Goal: Register for event/course

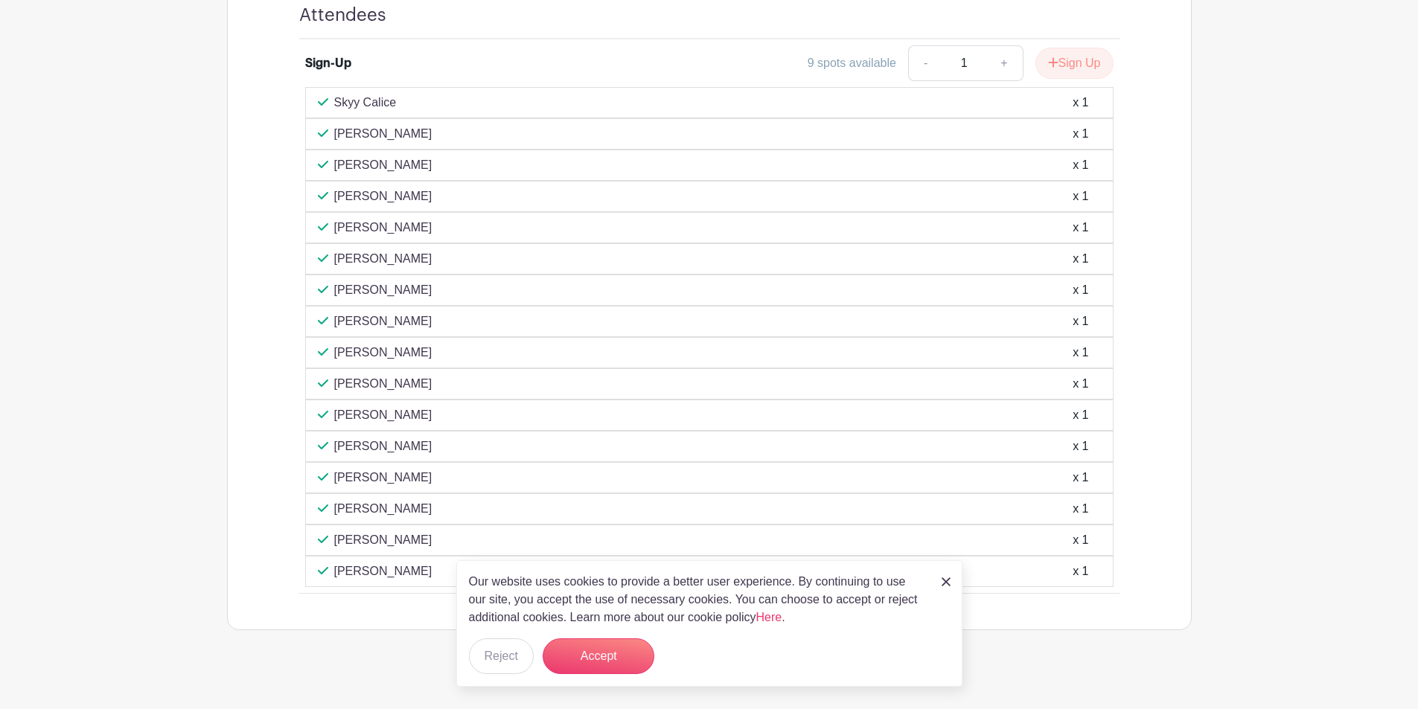
scroll to position [907, 0]
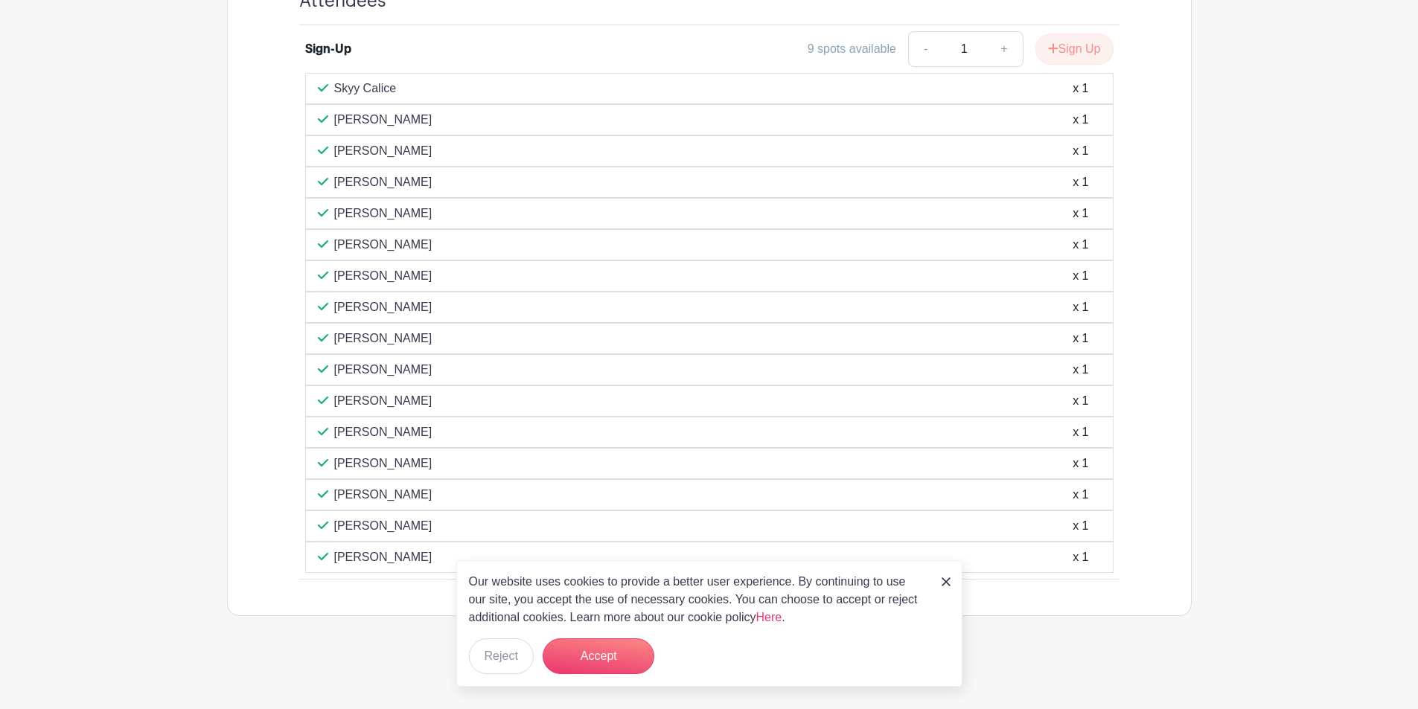
click at [944, 578] on img at bounding box center [945, 582] width 9 height 9
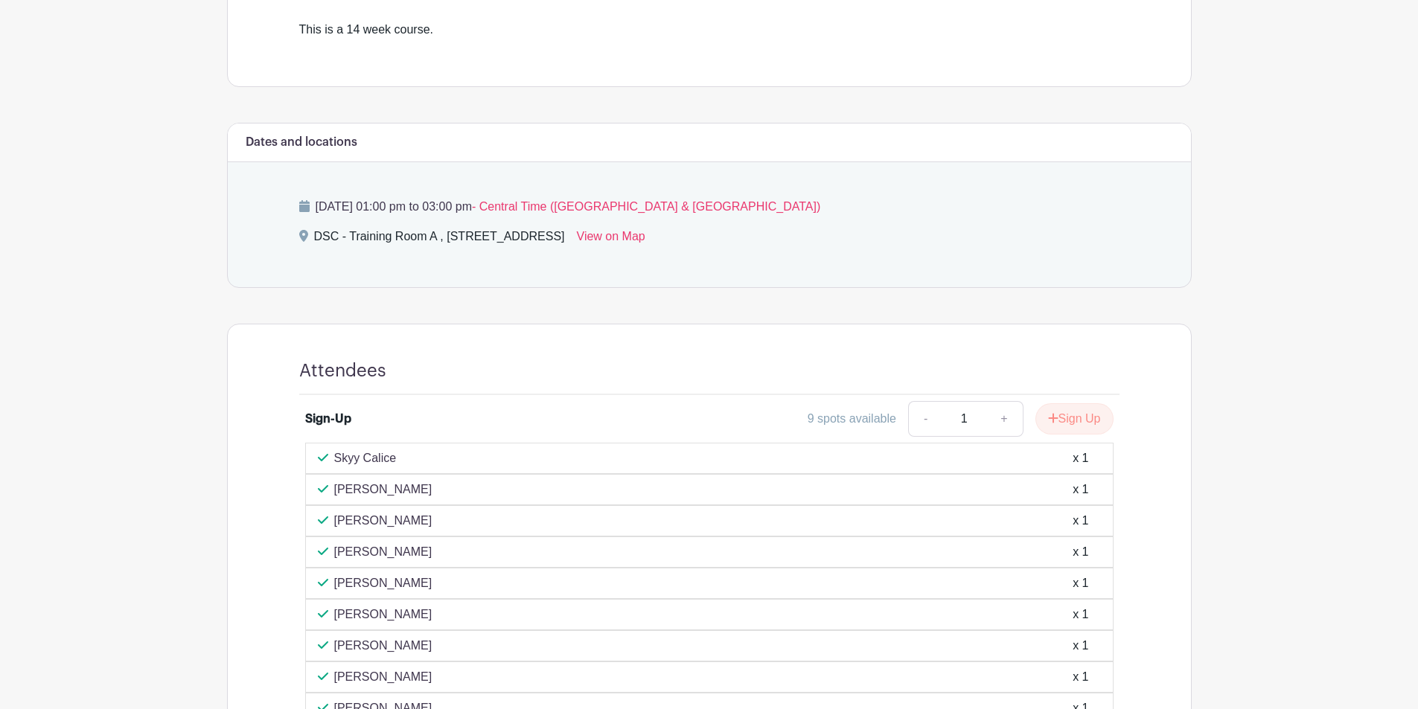
scroll to position [535, 0]
click at [1072, 415] on button "Sign Up" at bounding box center [1074, 421] width 78 height 31
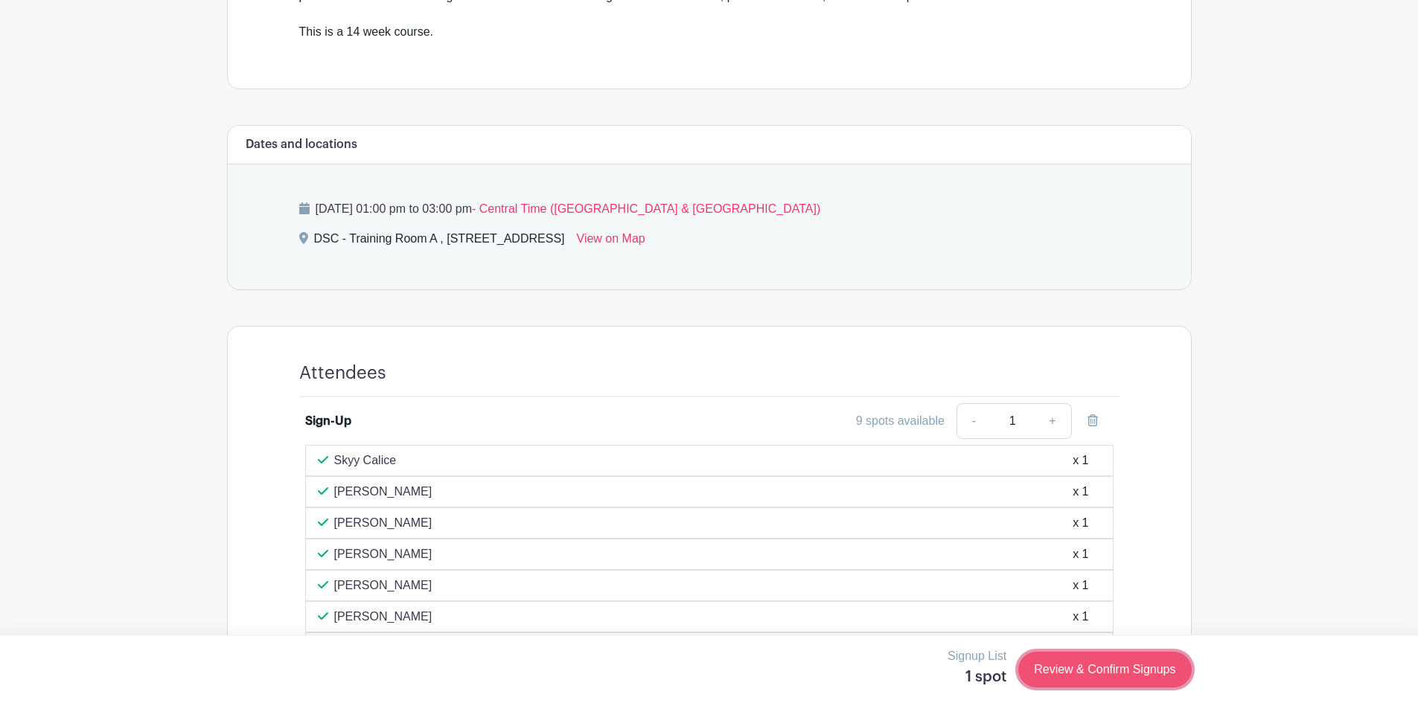
click at [1117, 666] on link "Review & Confirm Signups" at bounding box center [1104, 670] width 173 height 36
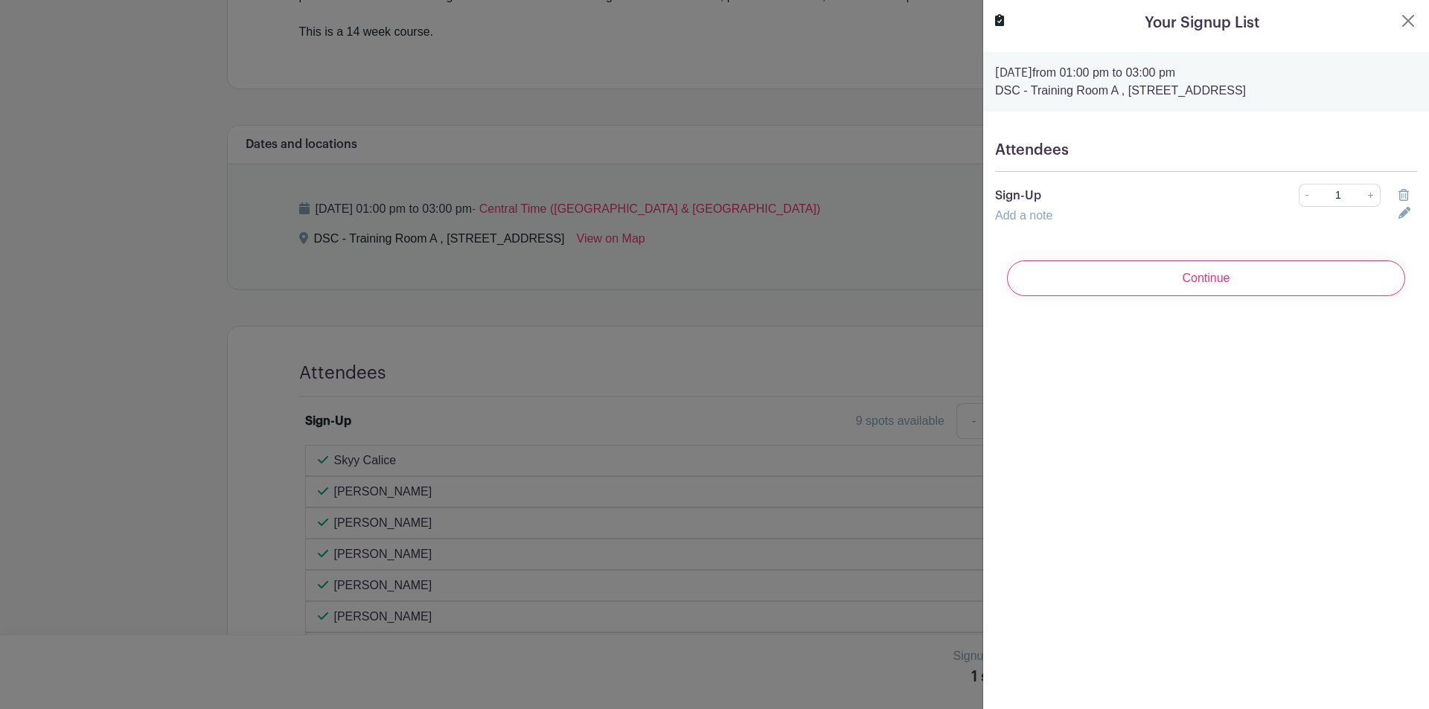
click at [1189, 281] on input "Continue" at bounding box center [1206, 278] width 398 height 36
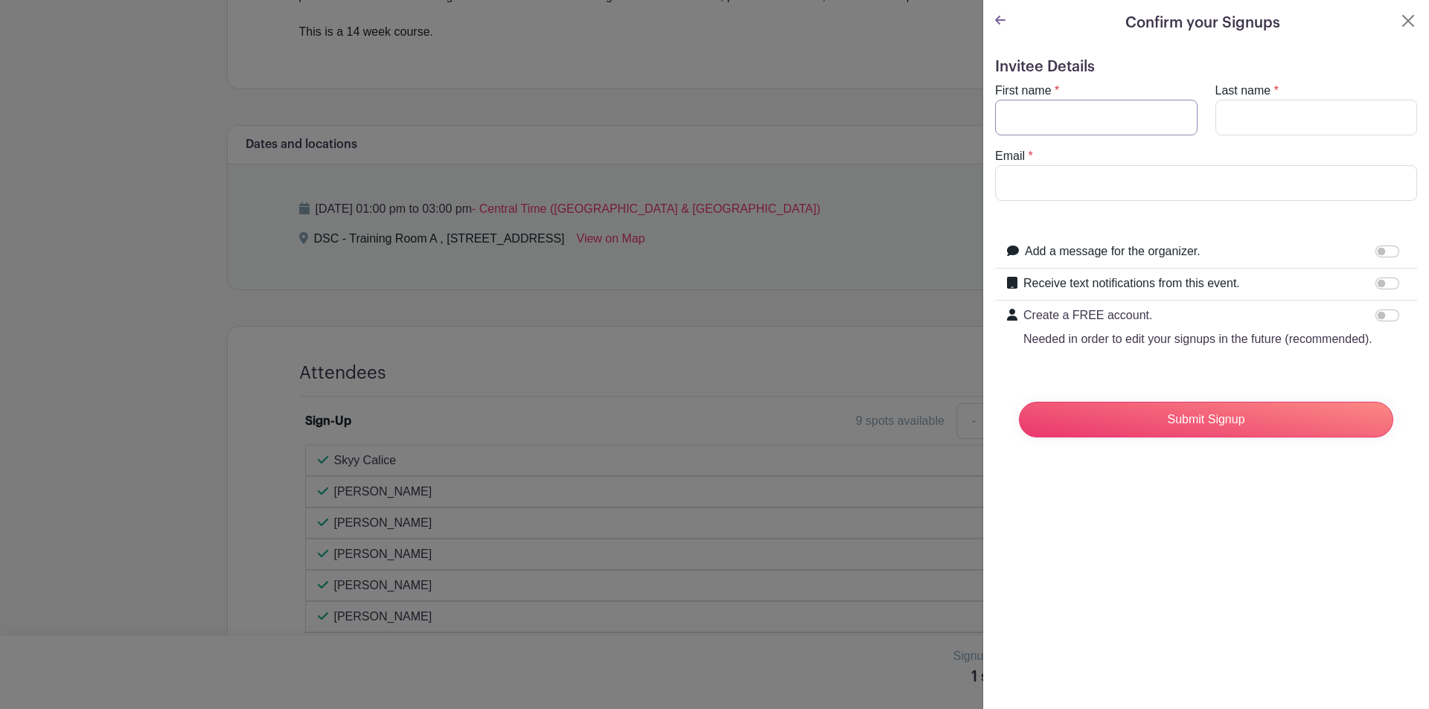
click at [1082, 115] on input "First name" at bounding box center [1096, 118] width 202 height 36
type input "Katrina"
click at [1237, 115] on input "Last name" at bounding box center [1316, 118] width 202 height 36
type input "Boatright"
click at [1097, 172] on input "Email" at bounding box center [1206, 183] width 422 height 36
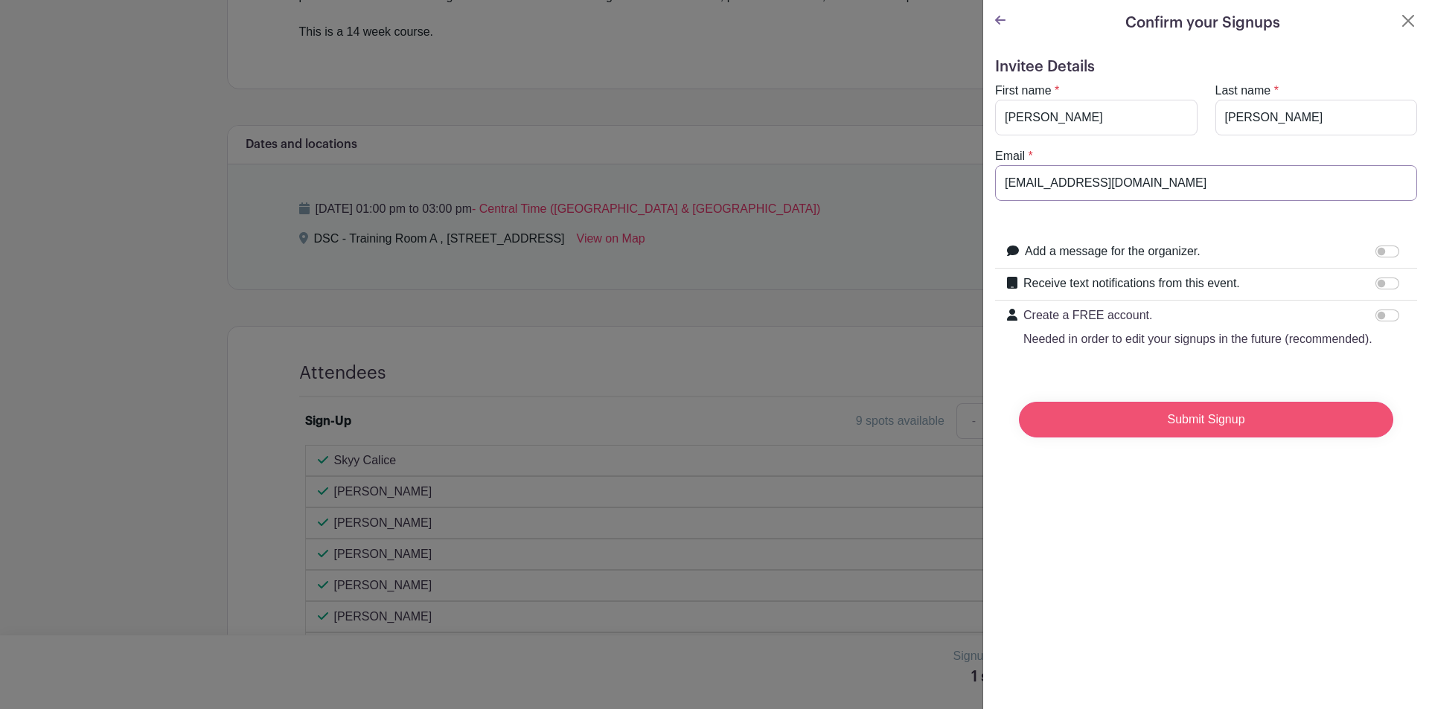
type input "boatrightk@aurora.il.us"
click at [1136, 424] on input "Submit Signup" at bounding box center [1206, 420] width 374 height 36
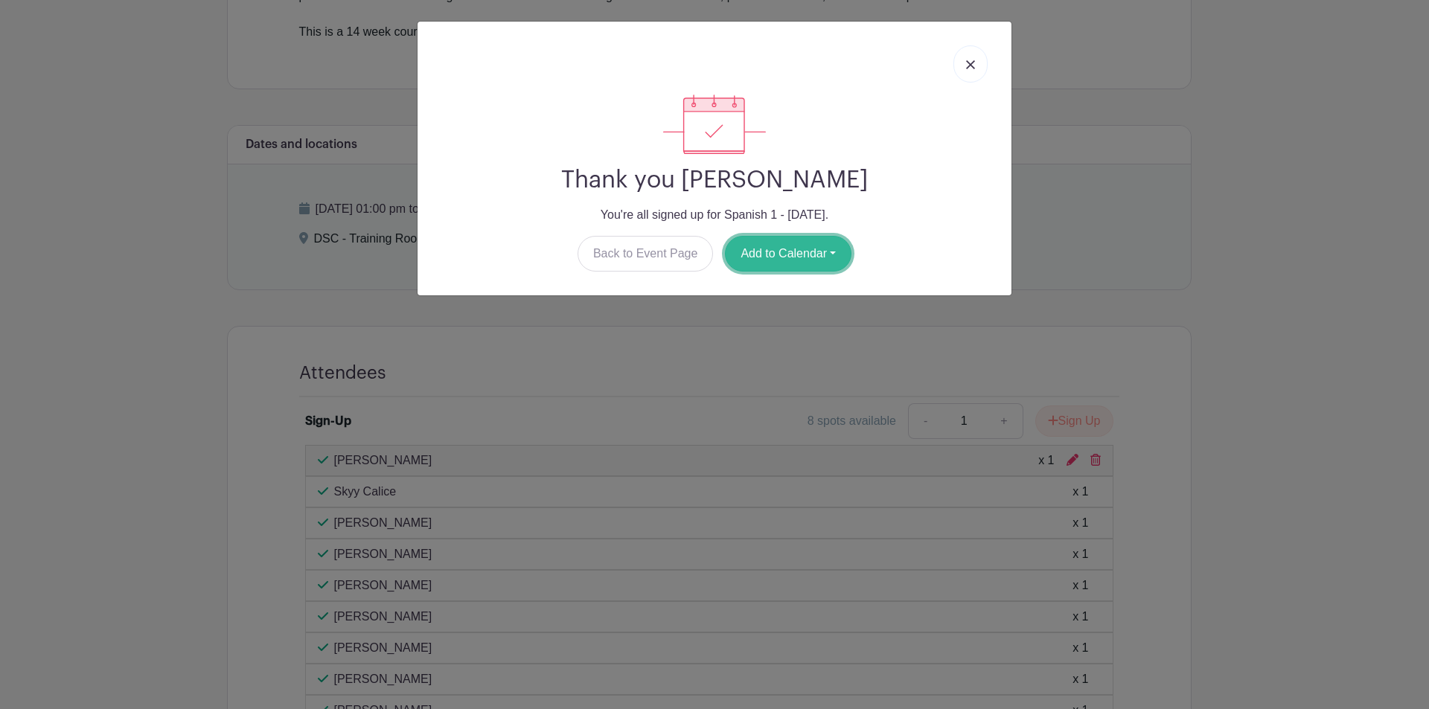
click at [798, 258] on button "Add to Calendar" at bounding box center [788, 254] width 127 height 36
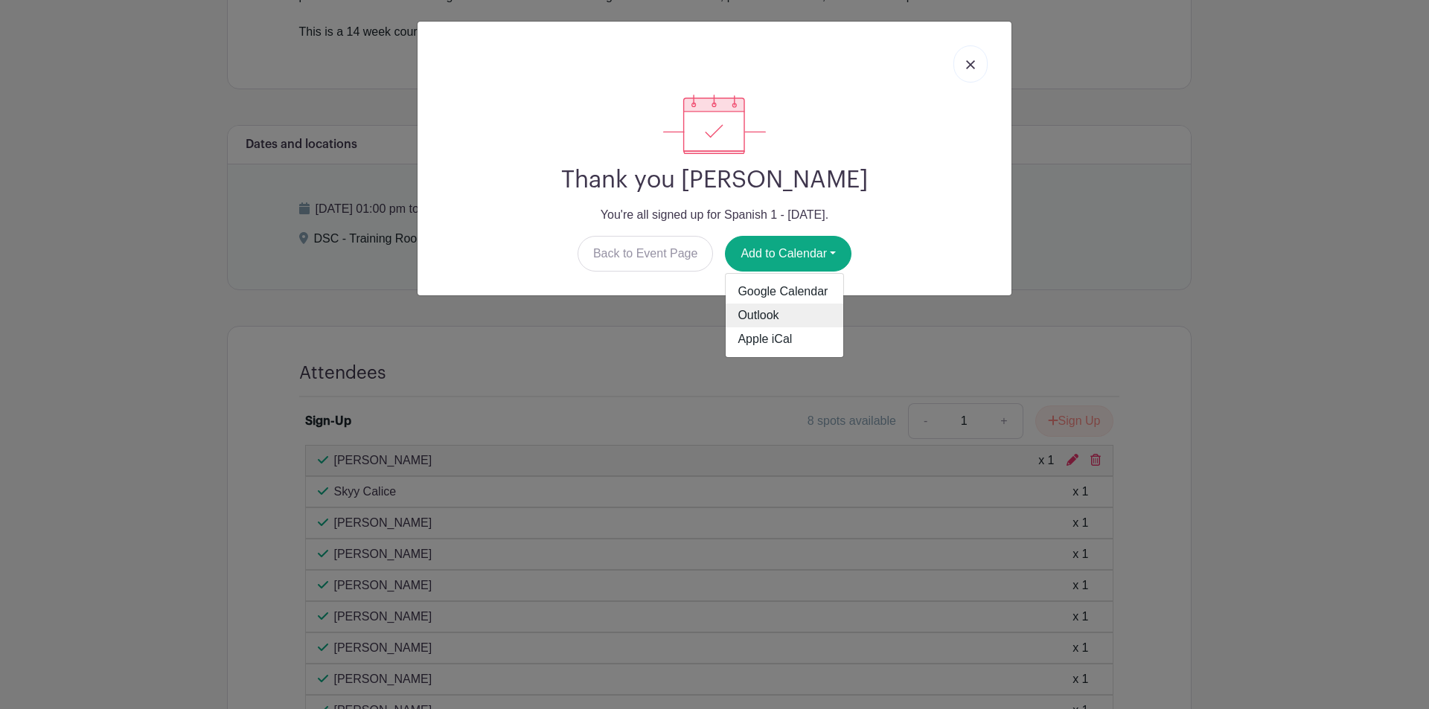
click at [773, 307] on link "Outlook" at bounding box center [785, 316] width 118 height 24
click at [967, 64] on img at bounding box center [970, 64] width 9 height 9
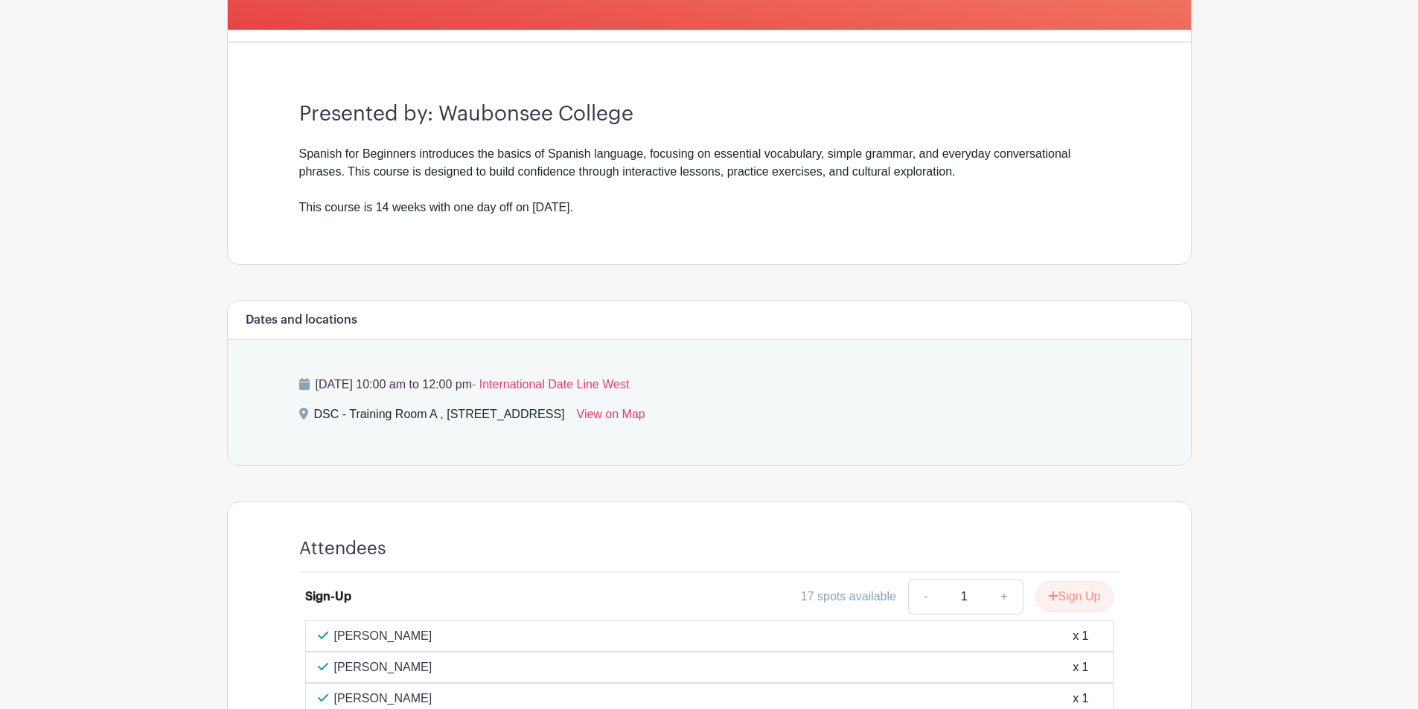
scroll to position [434, 0]
